Goal: Information Seeking & Learning: Learn about a topic

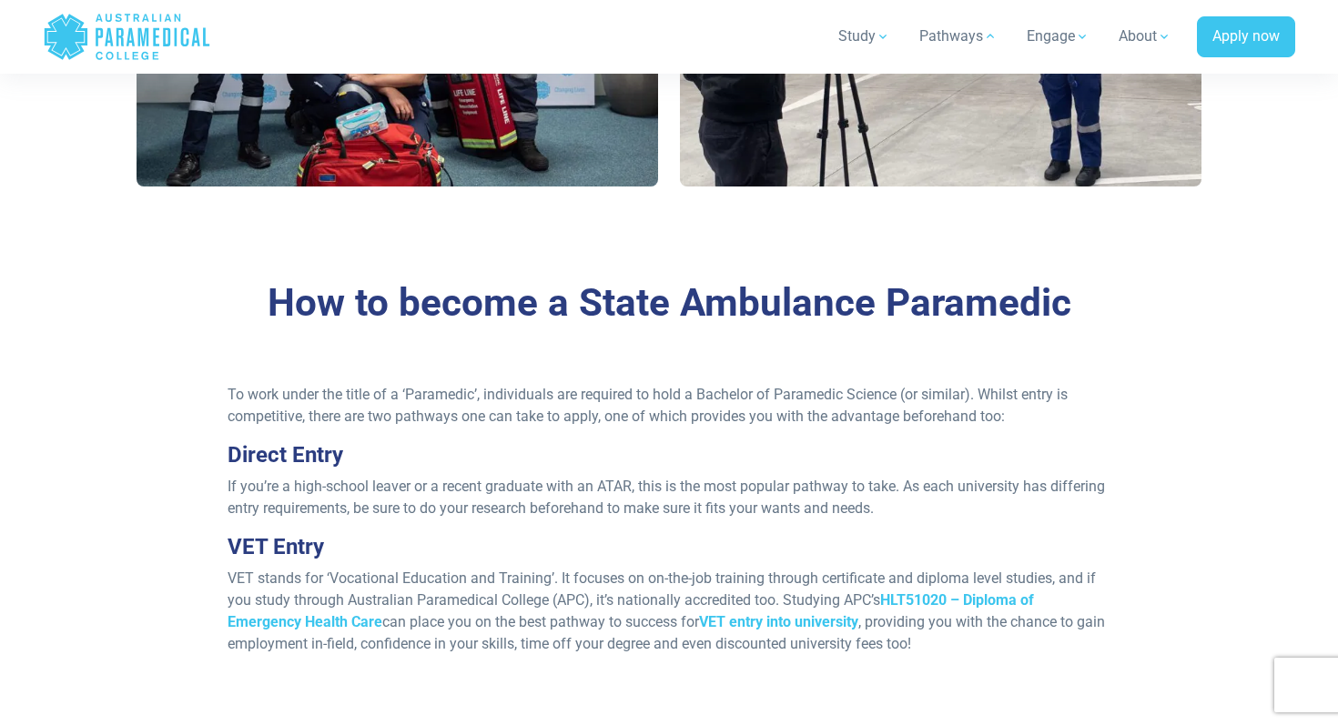
scroll to position [1110, 0]
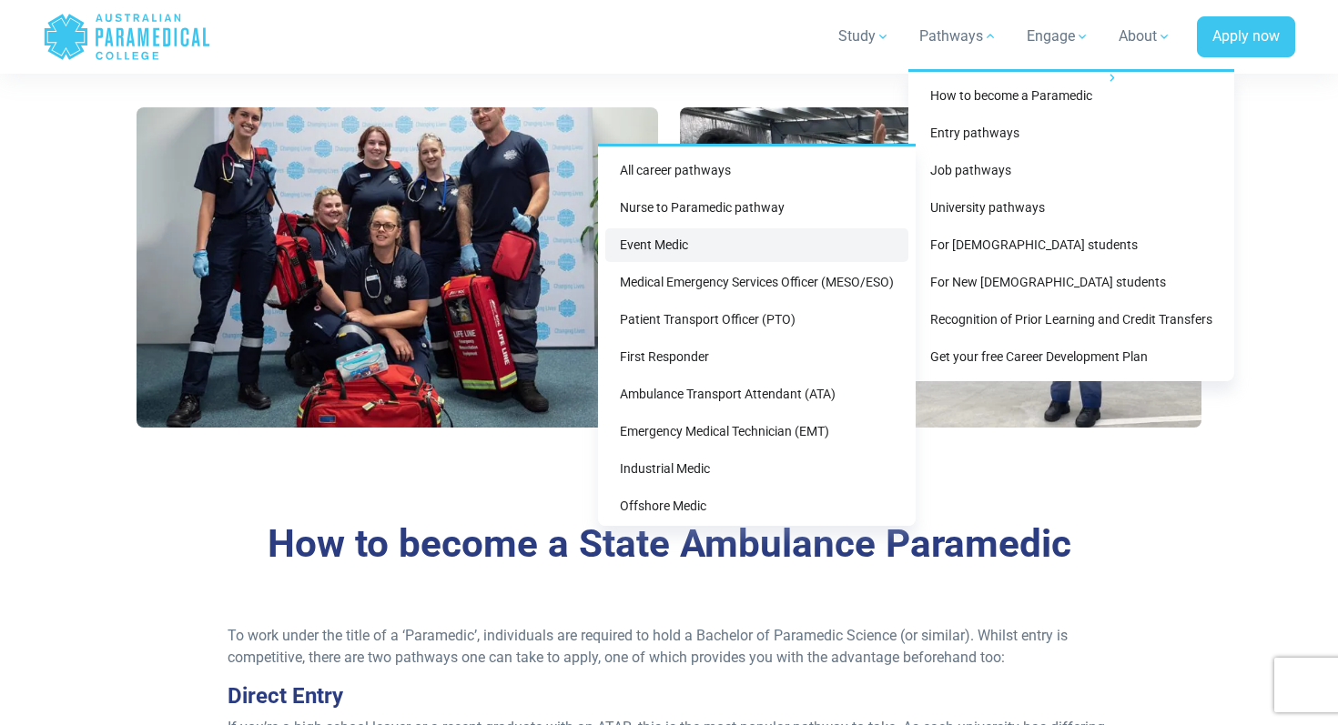
click at [669, 248] on link "Event Medic" at bounding box center [756, 245] width 303 height 34
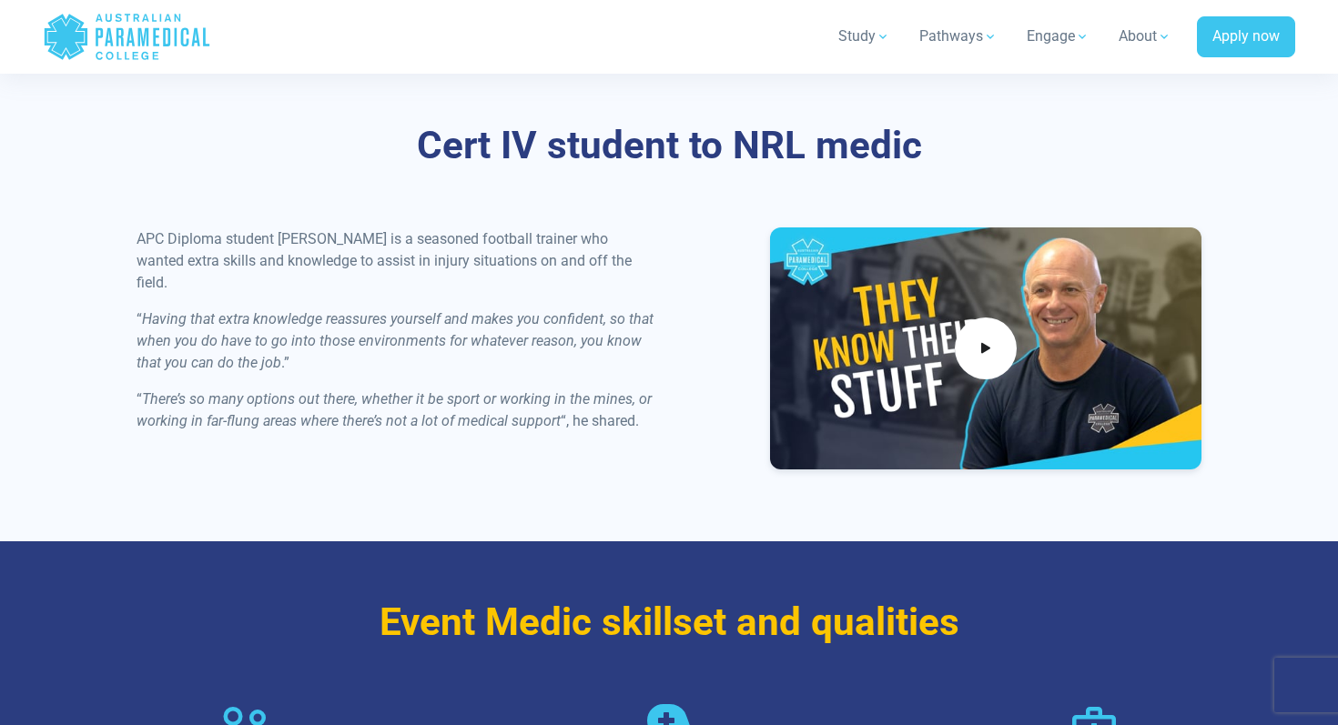
scroll to position [2185, 0]
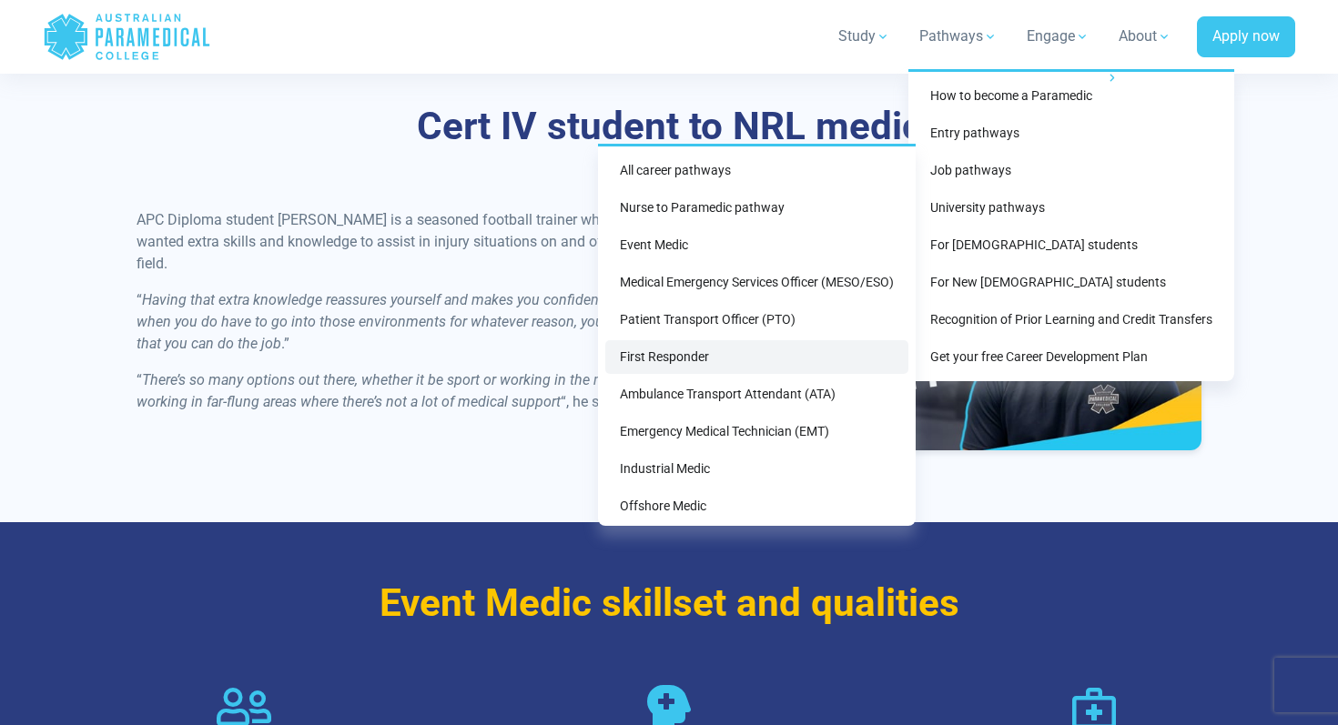
click at [706, 351] on link "First Responder" at bounding box center [756, 357] width 303 height 34
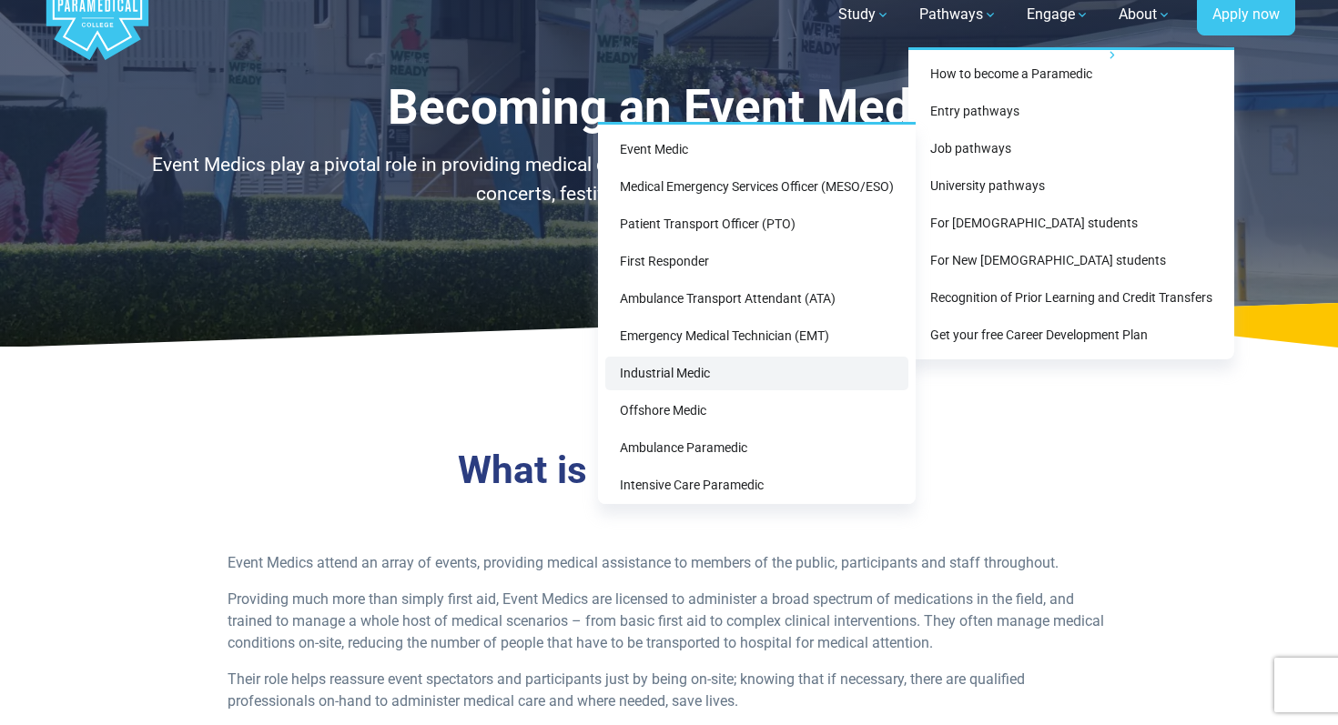
scroll to position [79, 0]
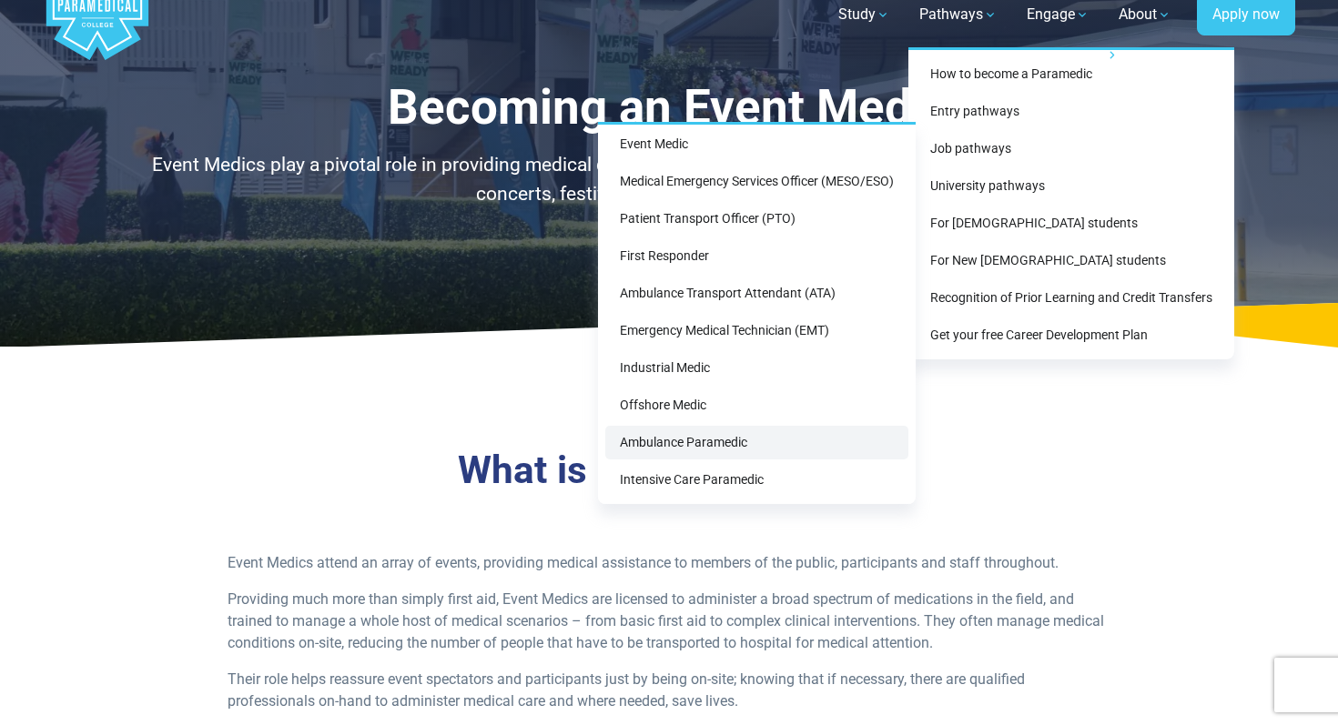
click at [718, 432] on link "Ambulance Paramedic" at bounding box center [756, 443] width 303 height 34
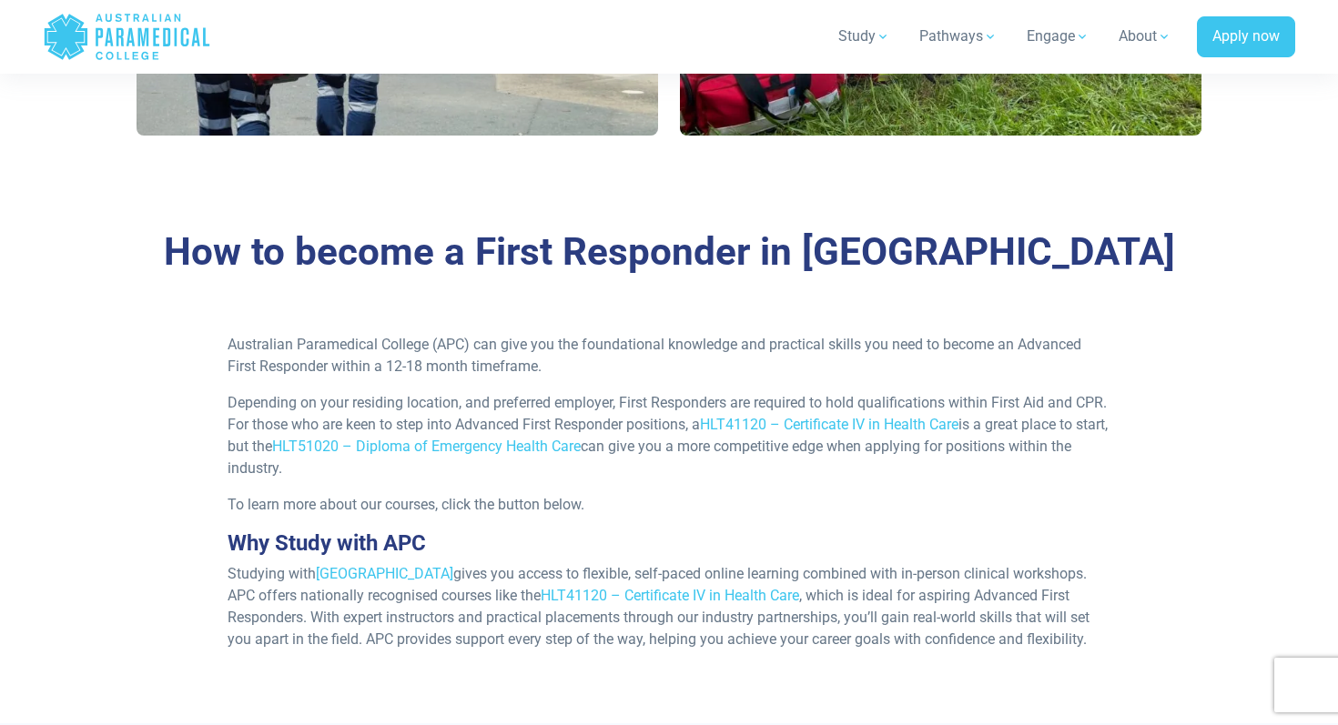
scroll to position [1315, 0]
